Goal: Transaction & Acquisition: Purchase product/service

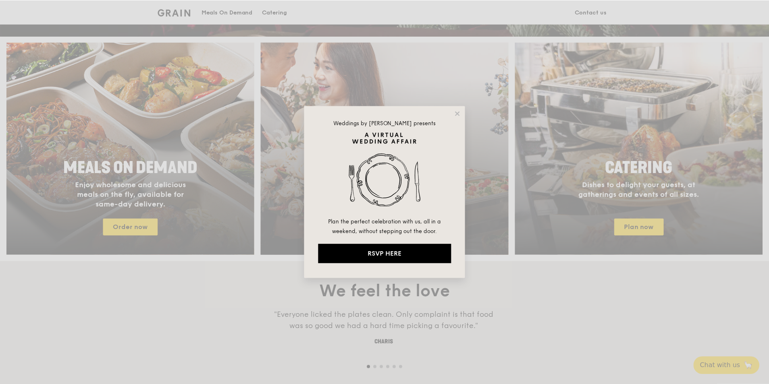
scroll to position [322, 0]
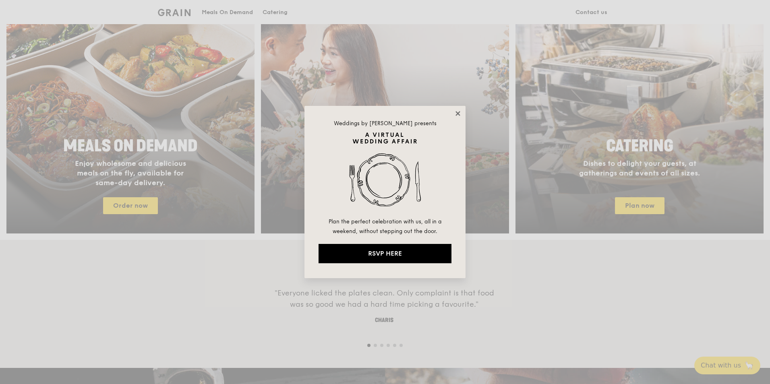
click at [458, 114] on icon at bounding box center [458, 113] width 4 height 4
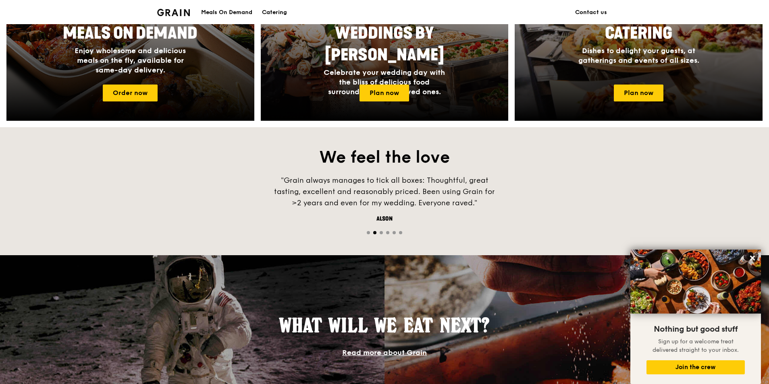
scroll to position [234, 0]
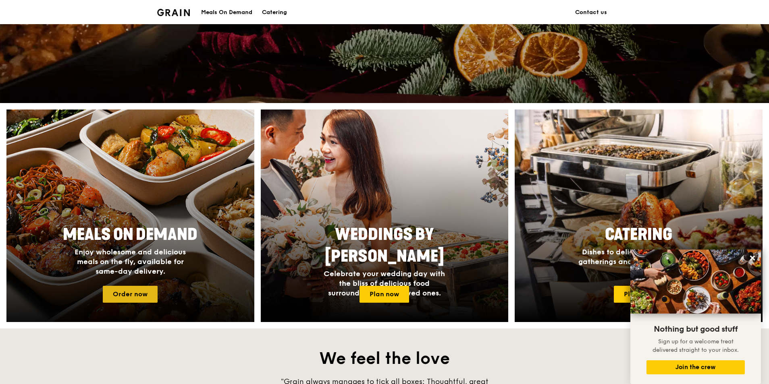
click at [147, 294] on link "Order now" at bounding box center [130, 294] width 55 height 17
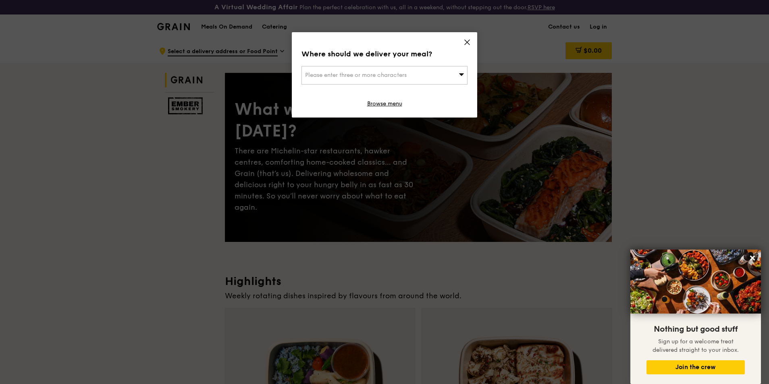
click at [450, 76] on div "Please enter three or more characters" at bounding box center [384, 75] width 166 height 19
click at [419, 77] on input "search" at bounding box center [384, 75] width 165 height 18
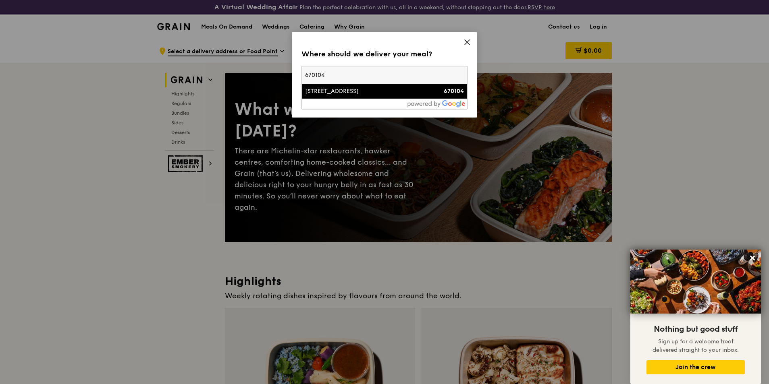
type input "670104"
click at [403, 90] on div "[STREET_ADDRESS]" at bounding box center [364, 91] width 119 height 8
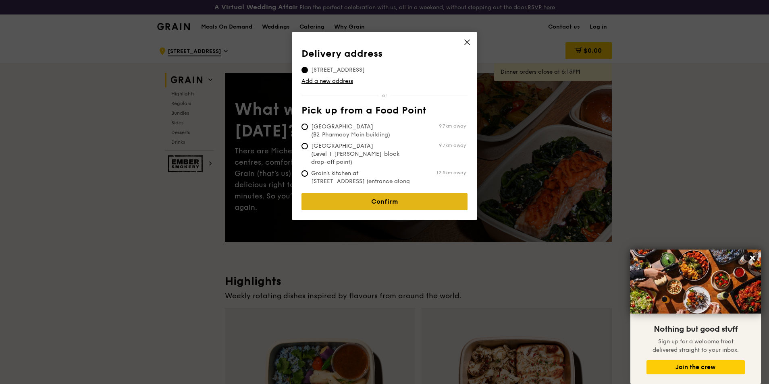
click at [420, 198] on link "Confirm" at bounding box center [384, 201] width 166 height 17
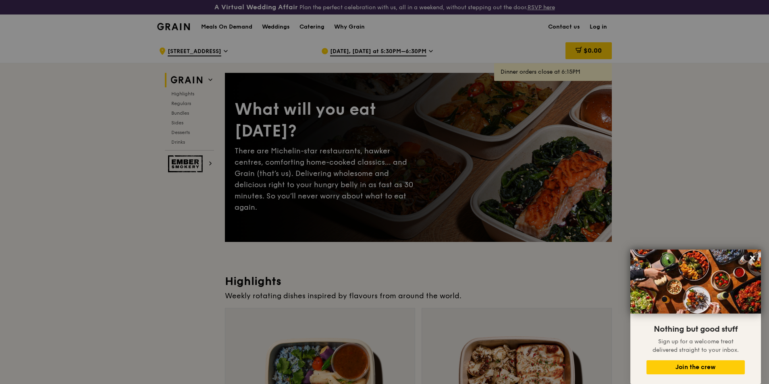
click at [407, 50] on div at bounding box center [384, 192] width 769 height 384
click at [754, 255] on icon at bounding box center [751, 258] width 7 height 7
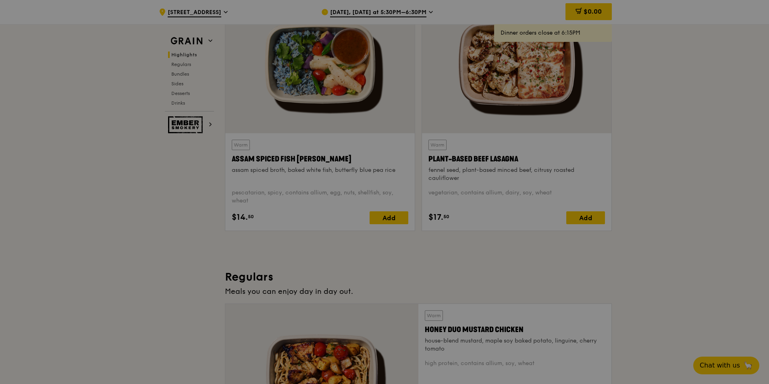
scroll to position [276, 0]
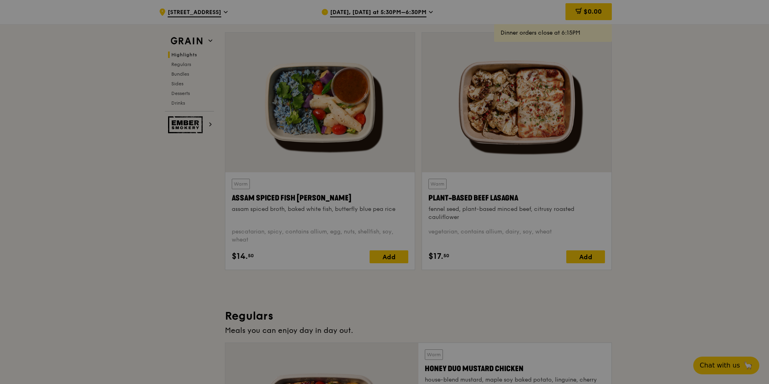
click at [407, 8] on div at bounding box center [384, 192] width 769 height 384
click at [407, 11] on div at bounding box center [384, 192] width 769 height 384
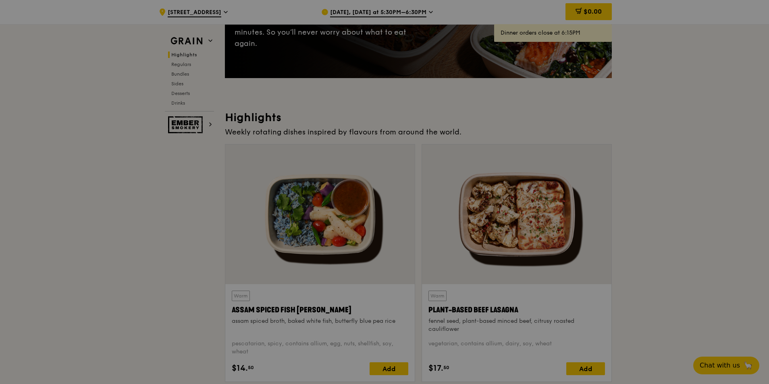
scroll to position [0, 0]
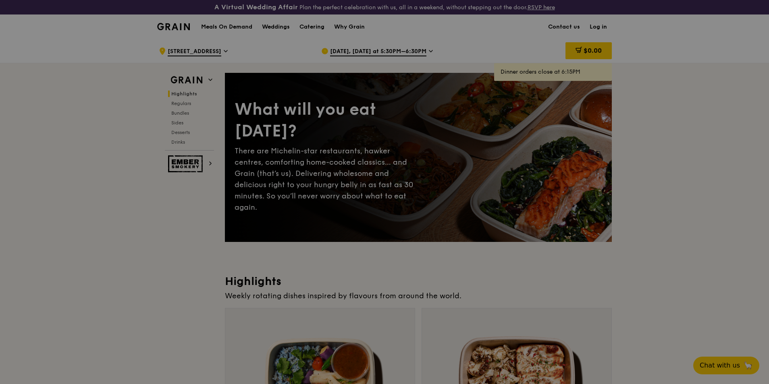
click at [404, 51] on div at bounding box center [384, 192] width 769 height 384
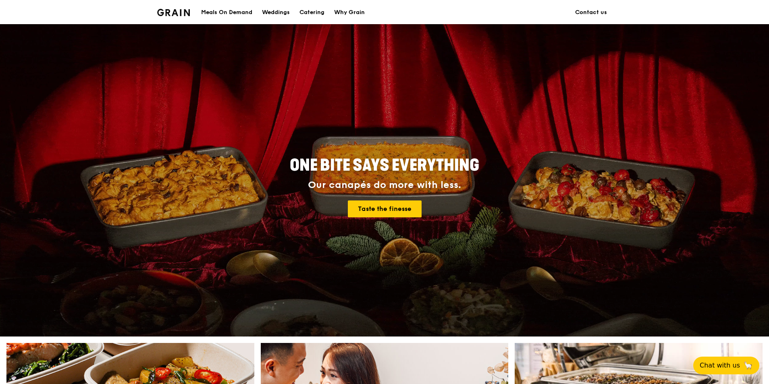
scroll to position [234, 0]
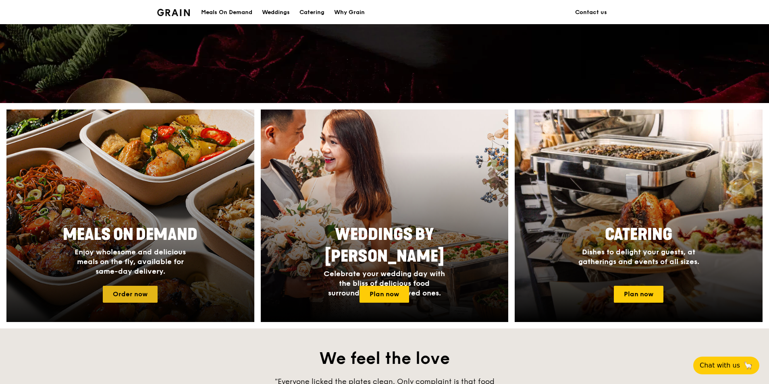
click at [145, 289] on link "Order now" at bounding box center [130, 294] width 55 height 17
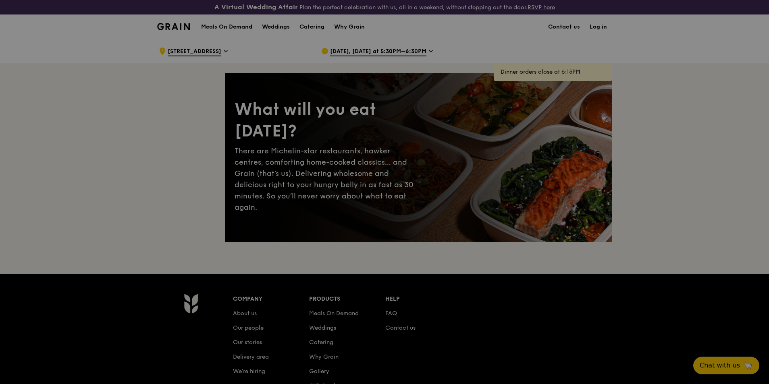
click at [394, 51] on div at bounding box center [384, 192] width 769 height 384
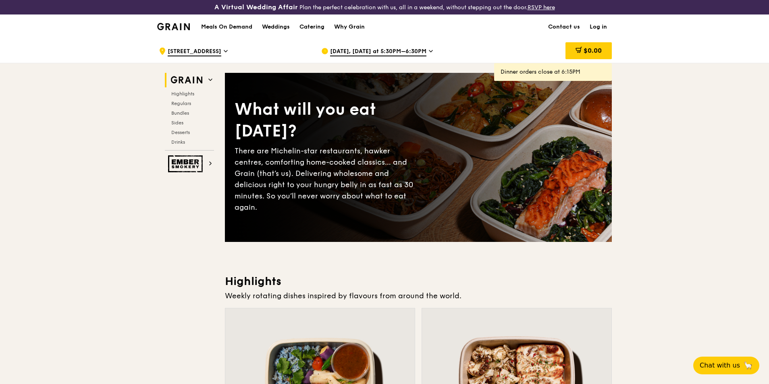
click at [359, 48] on span "[DATE], [DATE] at 5:30PM–6:30PM" at bounding box center [378, 52] width 96 height 9
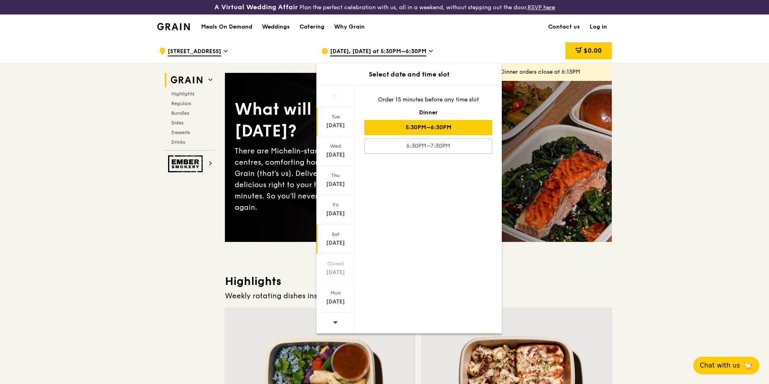
click at [343, 240] on div "[DATE]" at bounding box center [335, 243] width 36 height 8
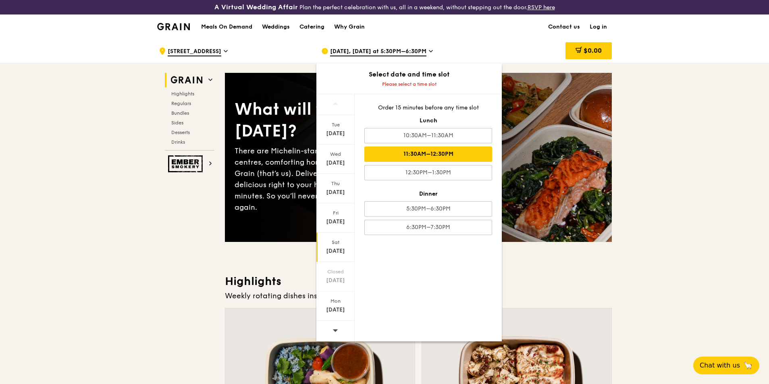
click at [439, 153] on div "11:30AM–12:30PM" at bounding box center [428, 154] width 128 height 15
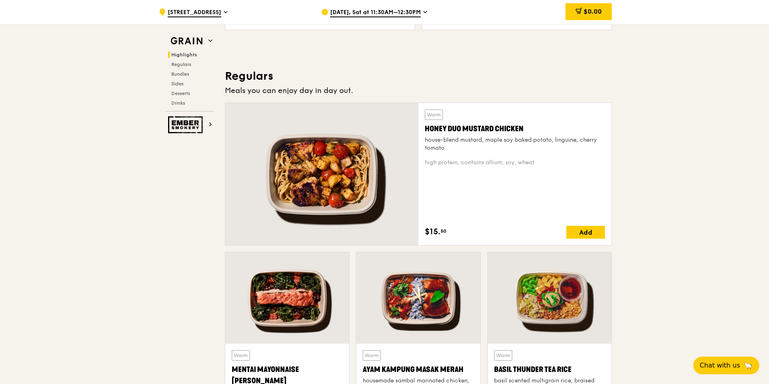
scroll to position [527, 0]
